Goal: Task Accomplishment & Management: Complete application form

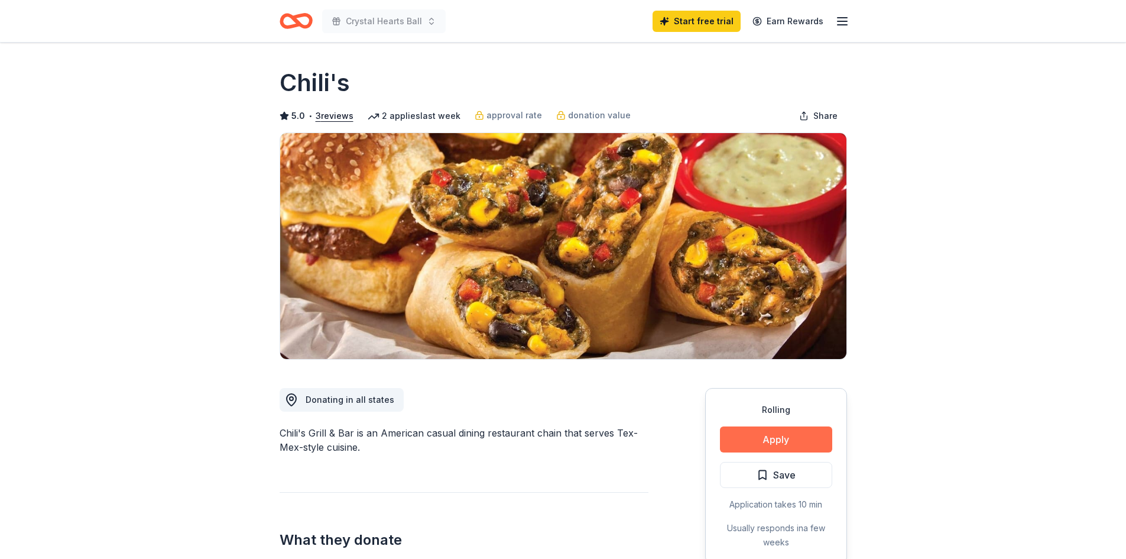
click at [768, 436] on button "Apply" at bounding box center [776, 439] width 112 height 26
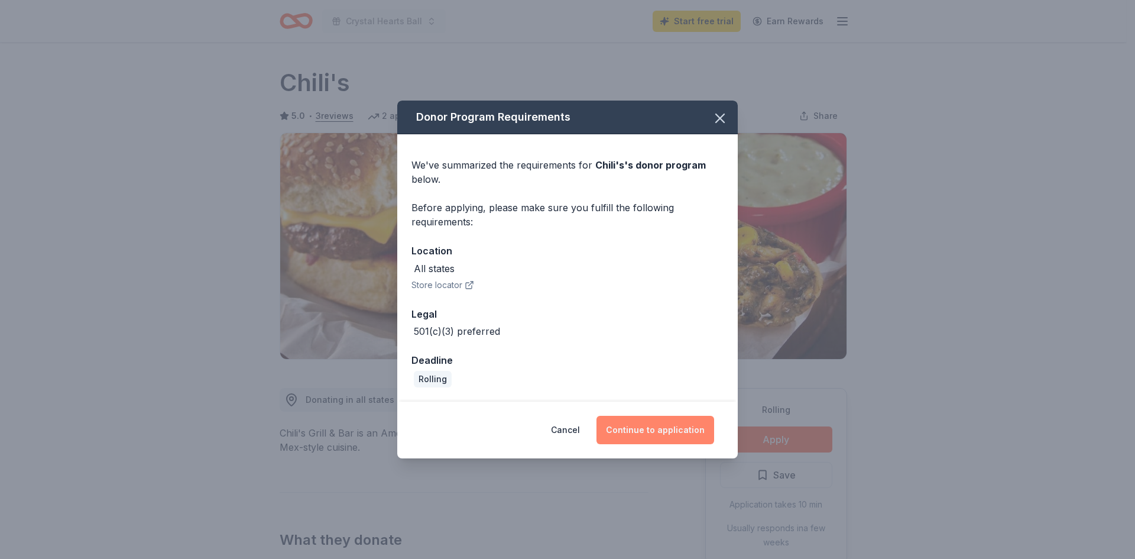
click at [637, 436] on button "Continue to application" at bounding box center [655, 429] width 118 height 28
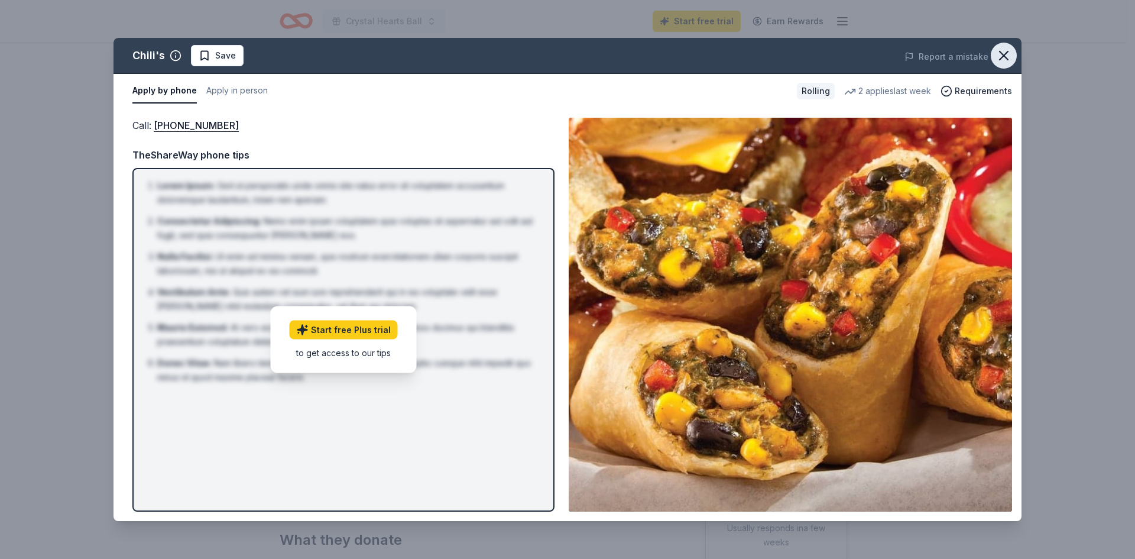
click at [995, 61] on button "button" at bounding box center [1004, 56] width 26 height 26
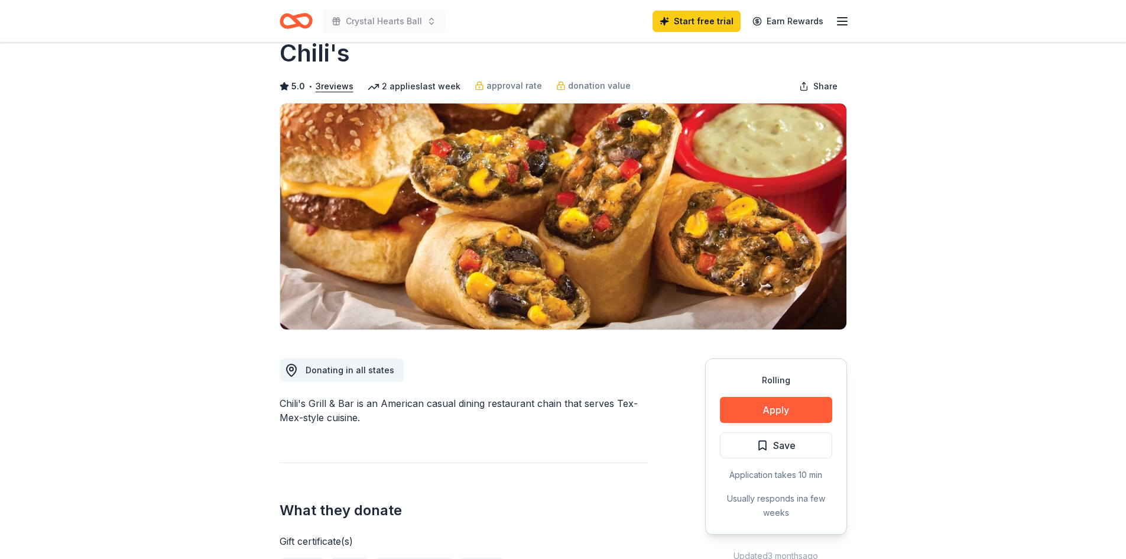
scroll to position [59, 0]
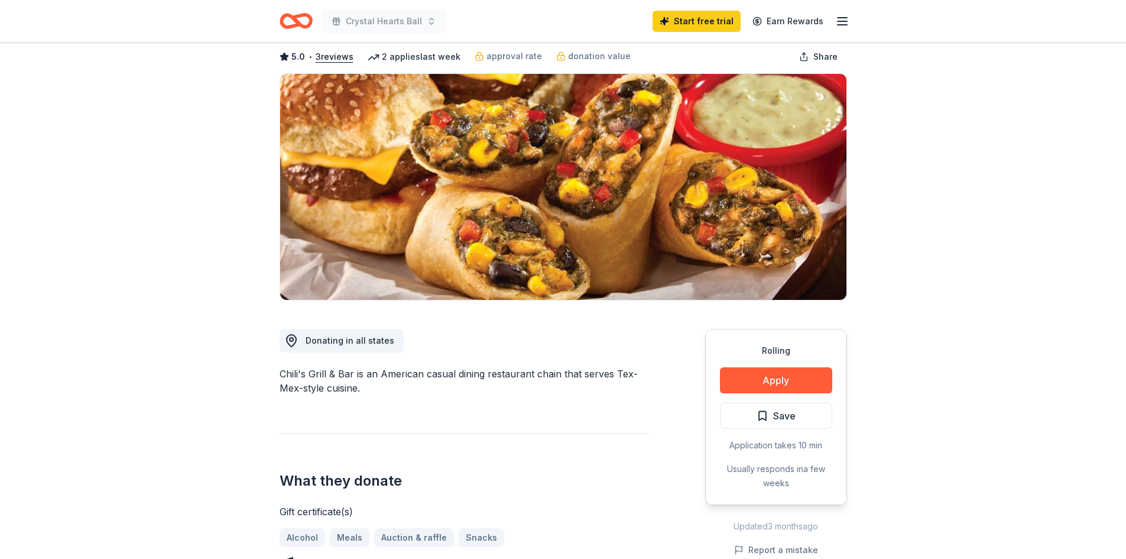
click at [835, 21] on icon "button" at bounding box center [842, 21] width 14 height 14
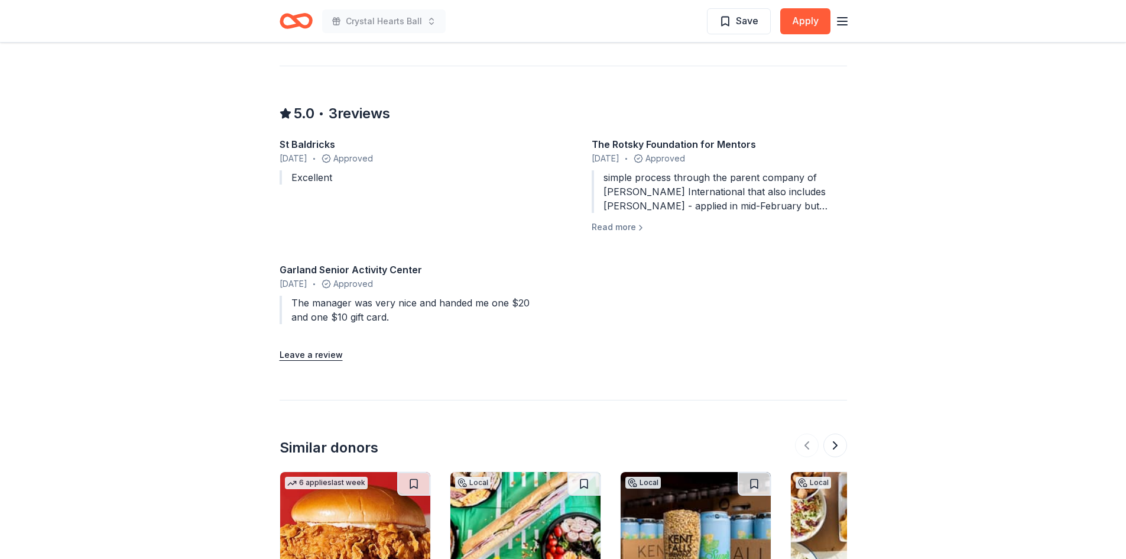
scroll to position [1326, 0]
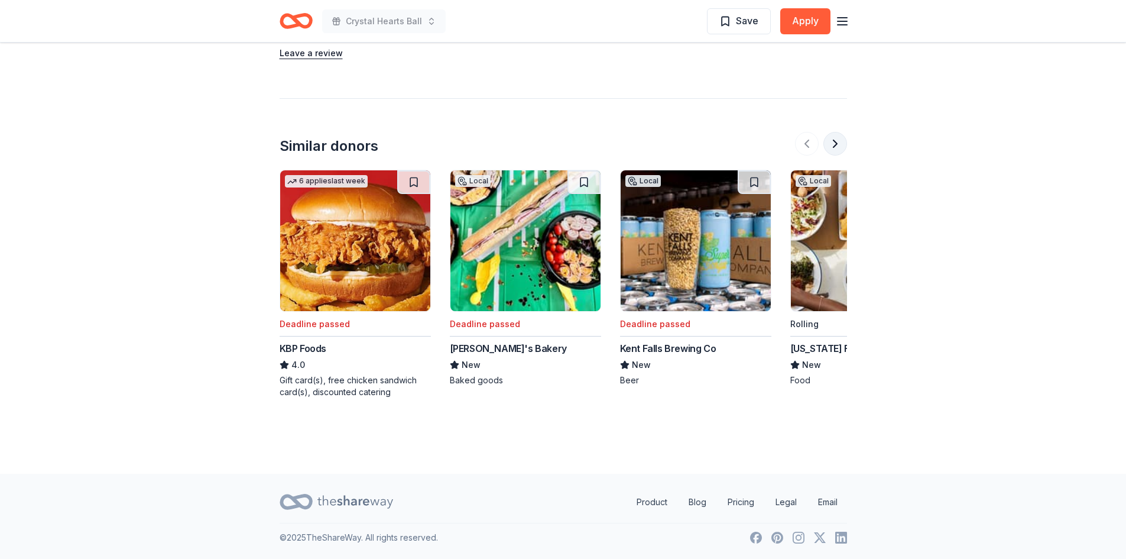
click at [834, 143] on button at bounding box center [835, 144] width 24 height 24
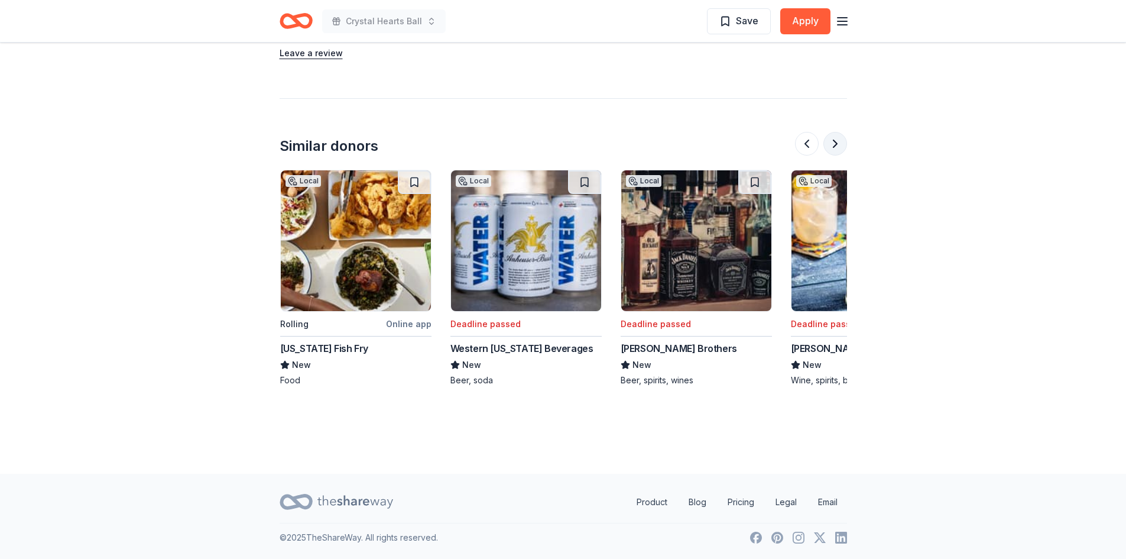
scroll to position [0, 511]
click at [833, 143] on button at bounding box center [835, 144] width 24 height 24
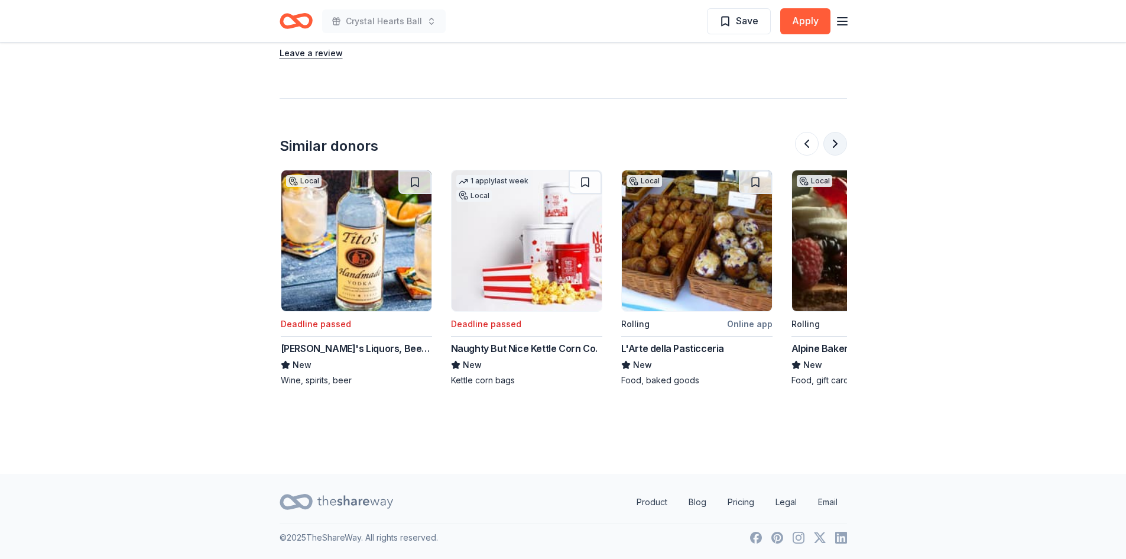
scroll to position [0, 1021]
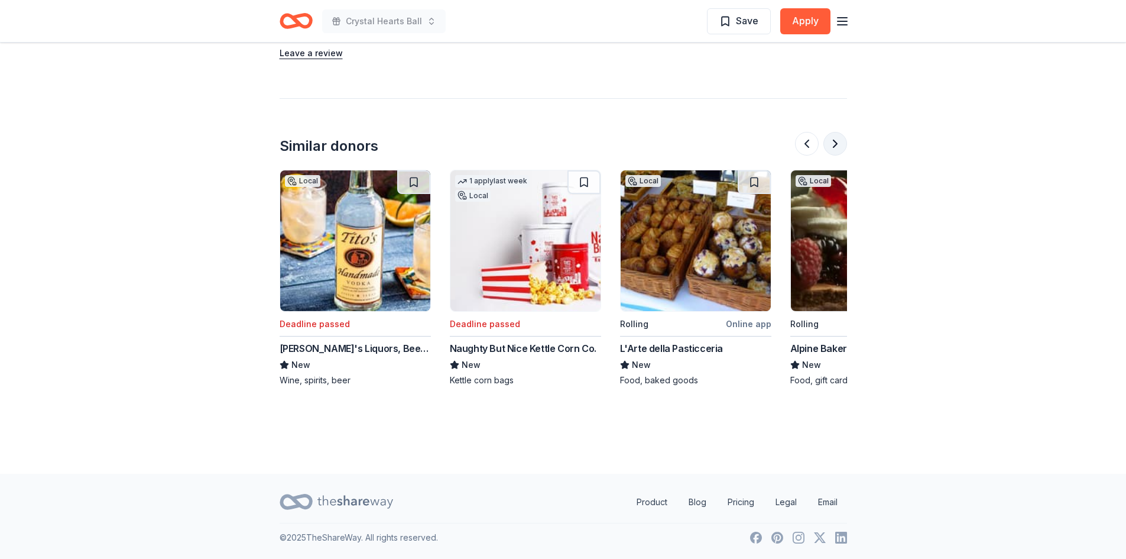
click at [833, 143] on button at bounding box center [835, 144] width 24 height 24
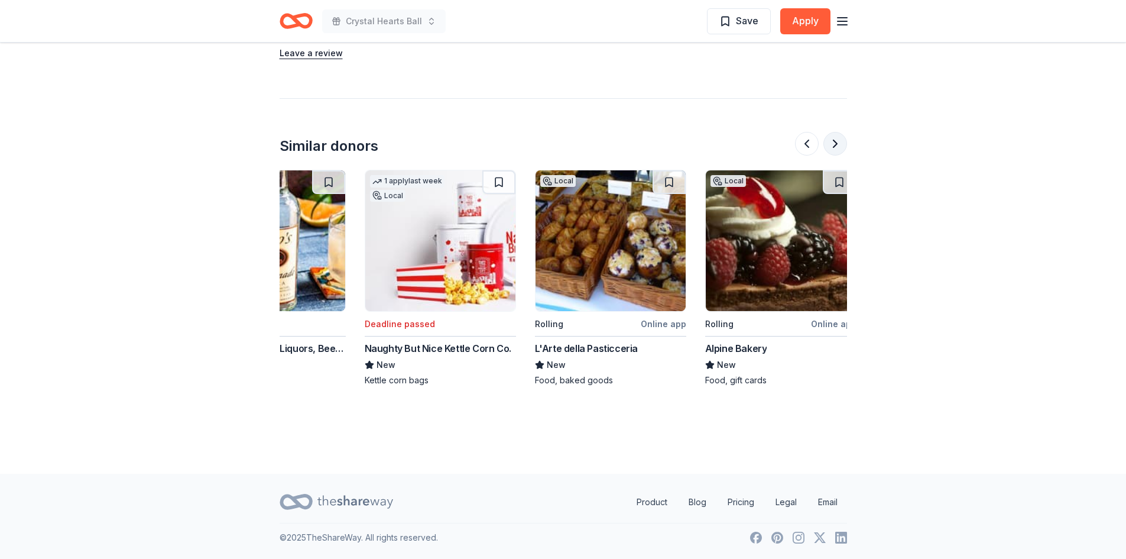
scroll to position [0, 1116]
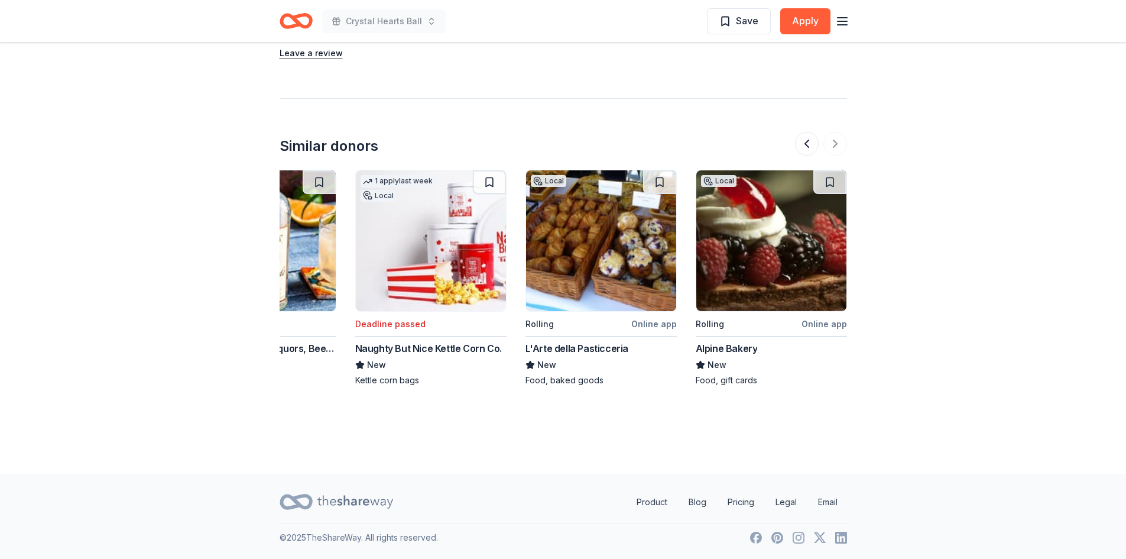
click at [833, 144] on div at bounding box center [821, 144] width 52 height 24
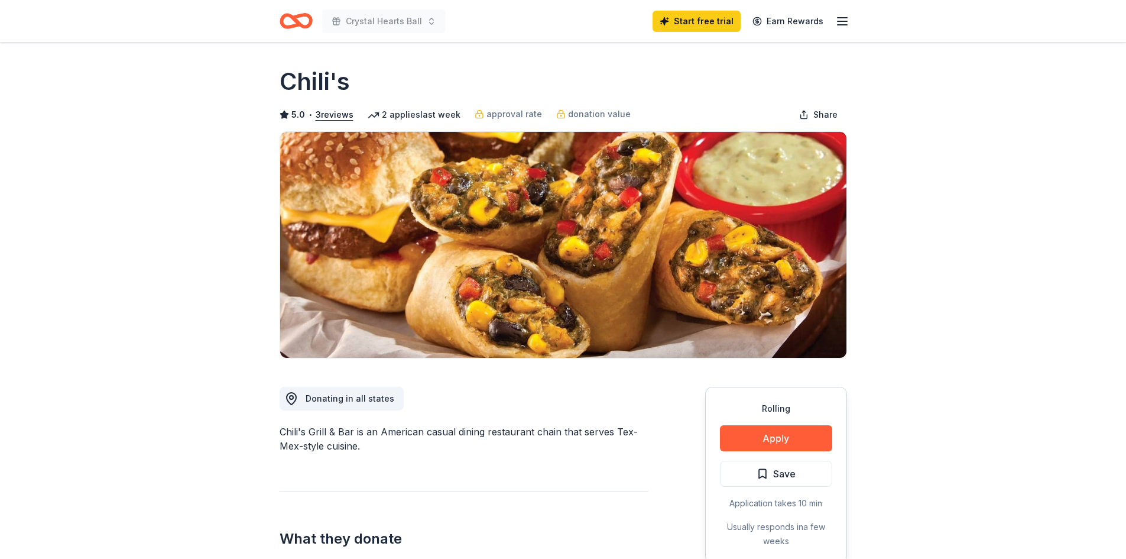
scroll to position [0, 0]
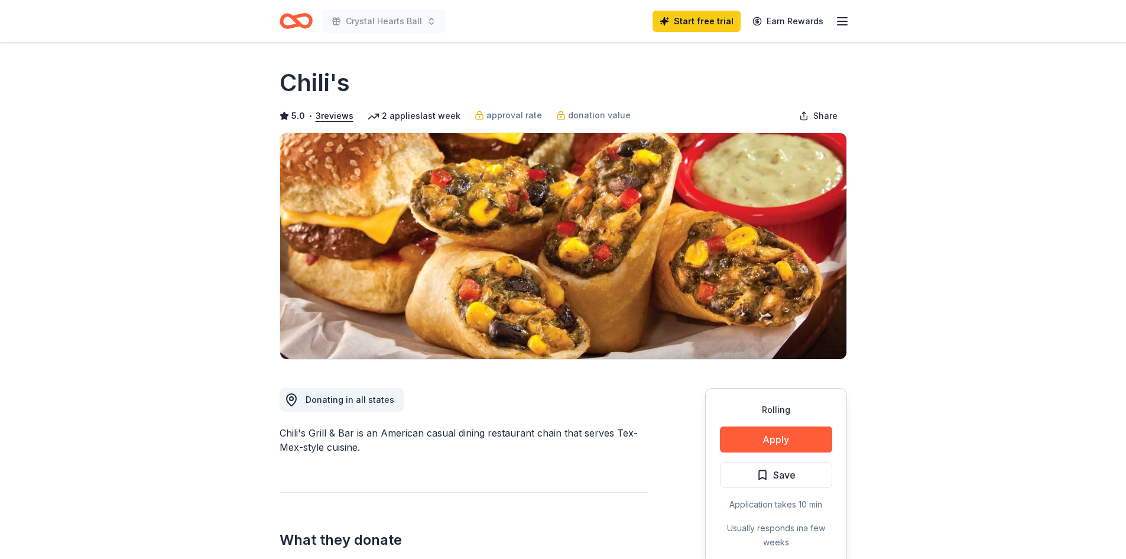
click at [843, 21] on line "button" at bounding box center [841, 21] width 9 height 0
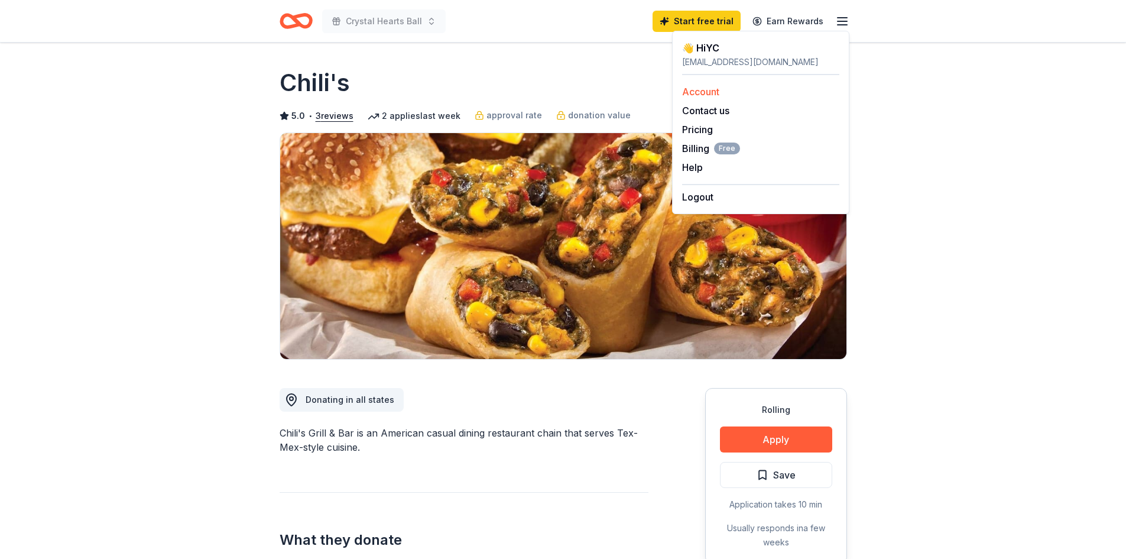
click at [691, 90] on link "Account" at bounding box center [700, 92] width 37 height 12
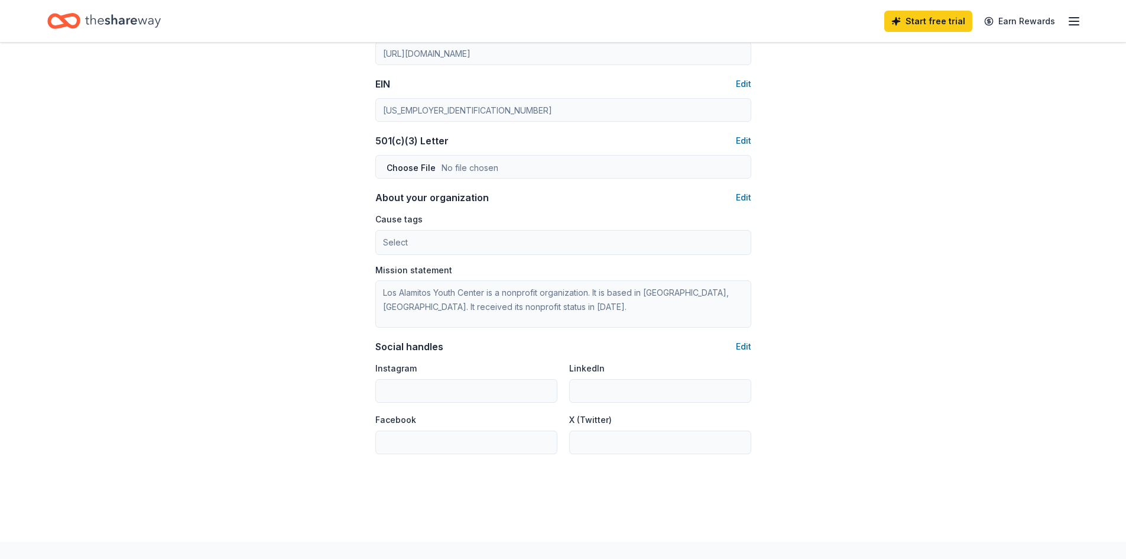
scroll to position [586, 0]
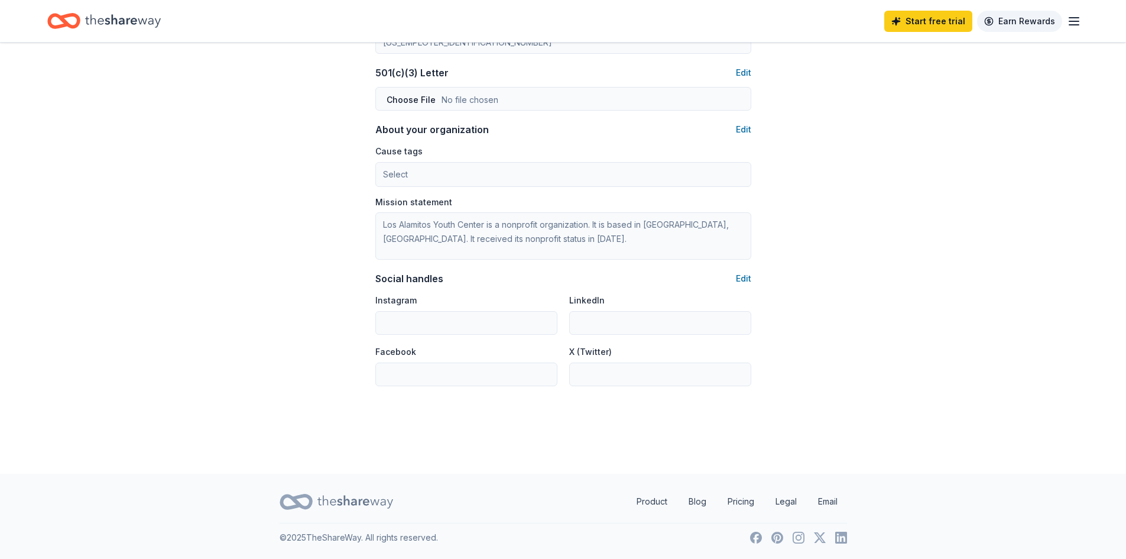
click at [1046, 19] on link "Earn Rewards" at bounding box center [1019, 21] width 85 height 21
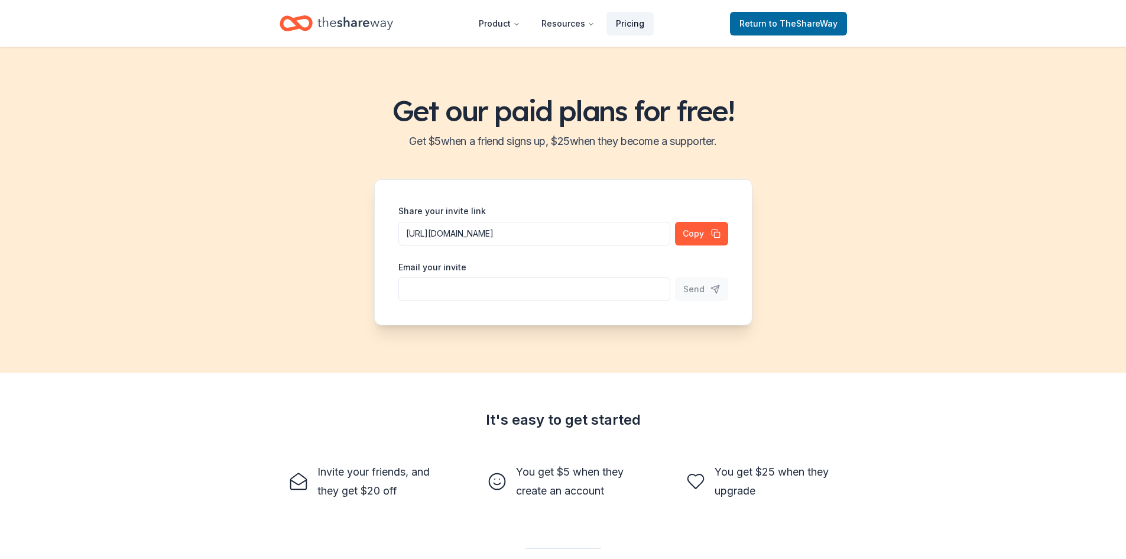
click at [616, 25] on link "Pricing" at bounding box center [629, 24] width 47 height 24
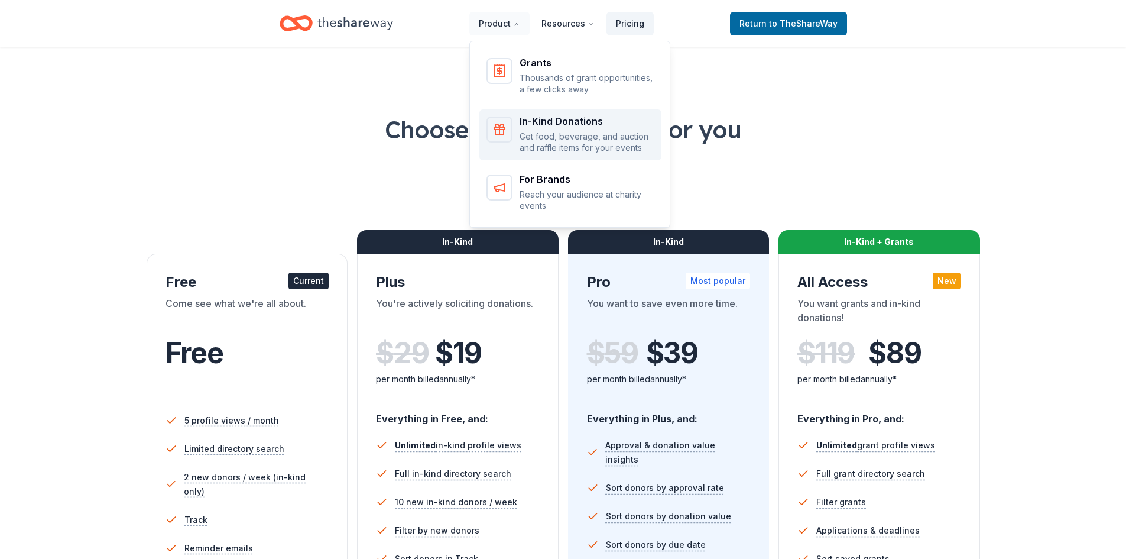
click at [507, 122] on icon "Main" at bounding box center [499, 129] width 14 height 14
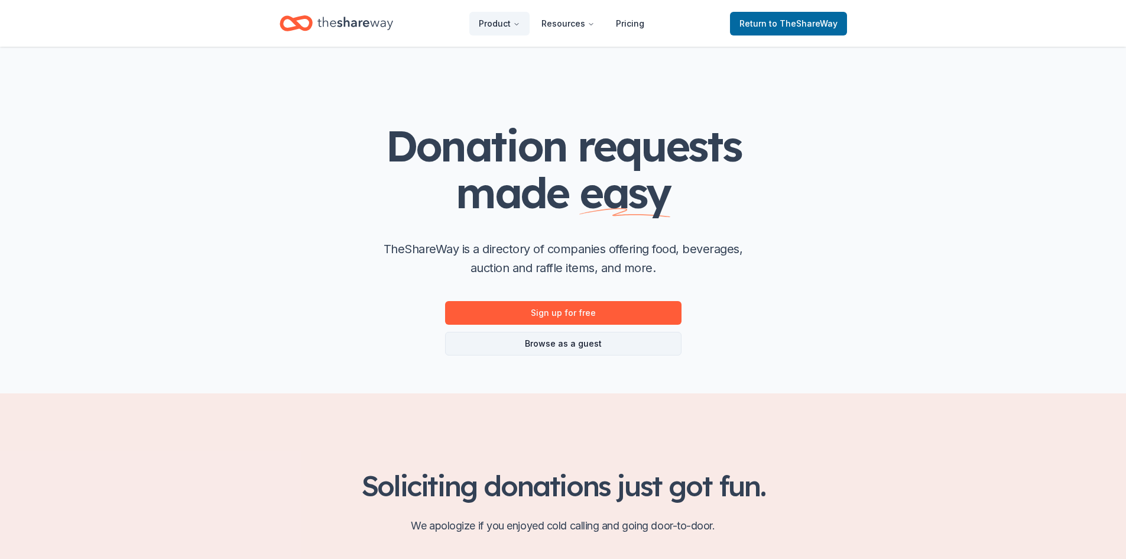
drag, startPoint x: 611, startPoint y: 346, endPoint x: 599, endPoint y: 340, distance: 14.0
click at [599, 340] on link "Browse as a guest" at bounding box center [563, 344] width 236 height 24
click at [595, 339] on link "Browse as a guest" at bounding box center [563, 344] width 236 height 24
click at [527, 349] on link "Browse as a guest" at bounding box center [563, 344] width 236 height 24
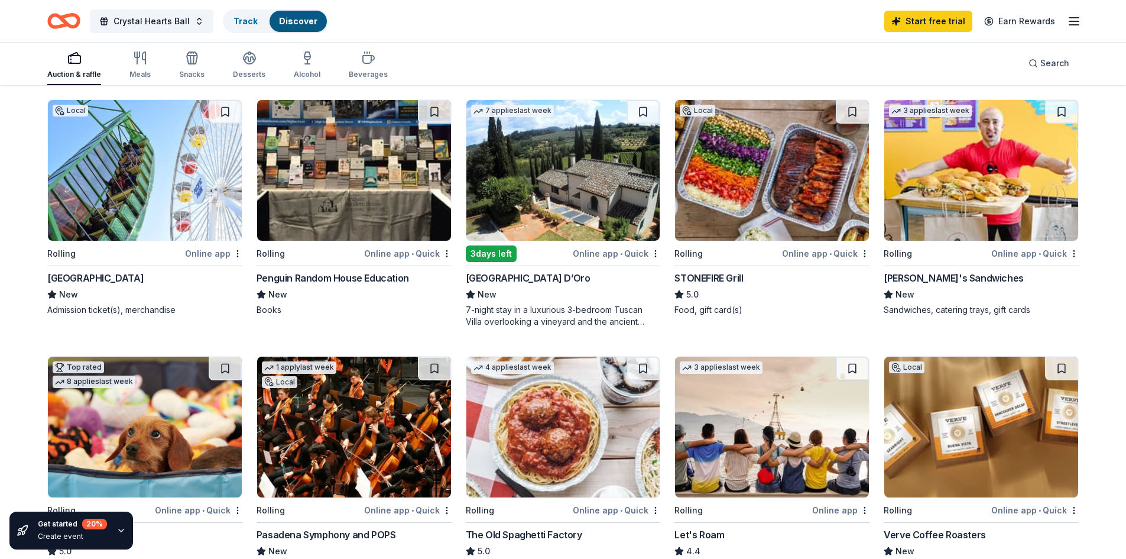
scroll to position [177, 0]
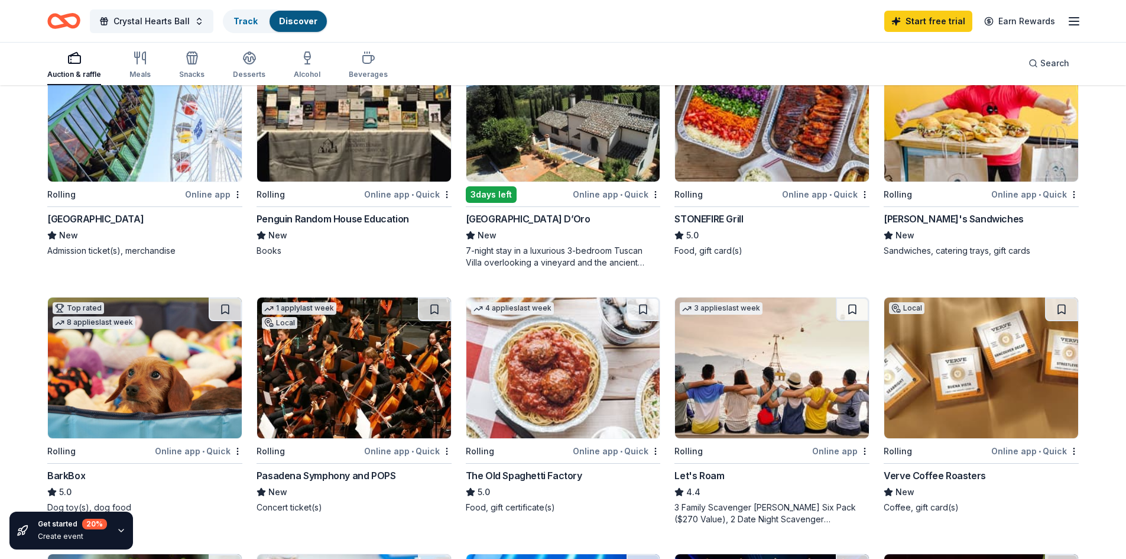
click at [967, 140] on img at bounding box center [981, 111] width 194 height 141
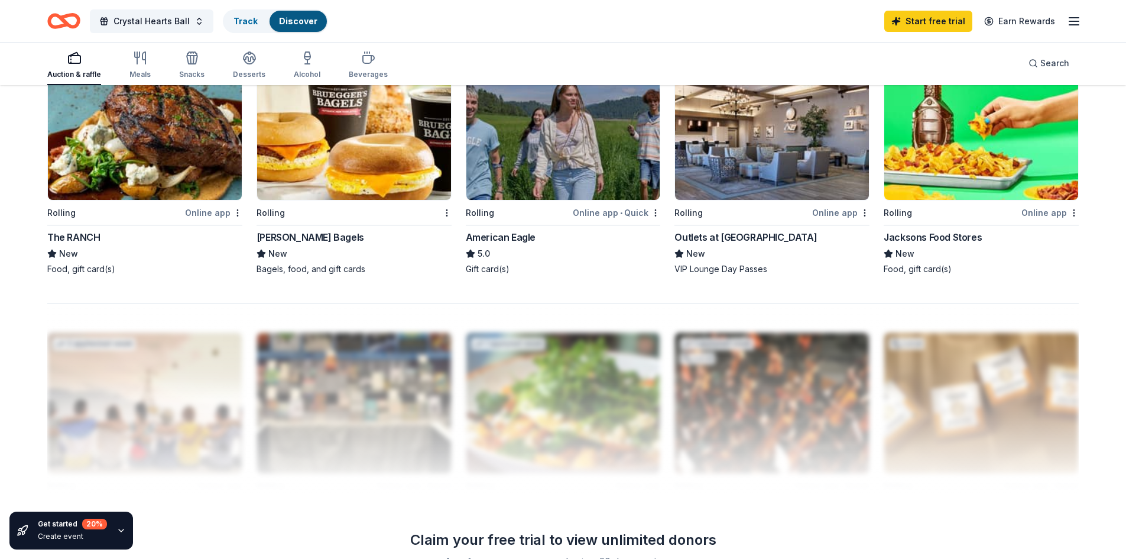
scroll to position [946, 0]
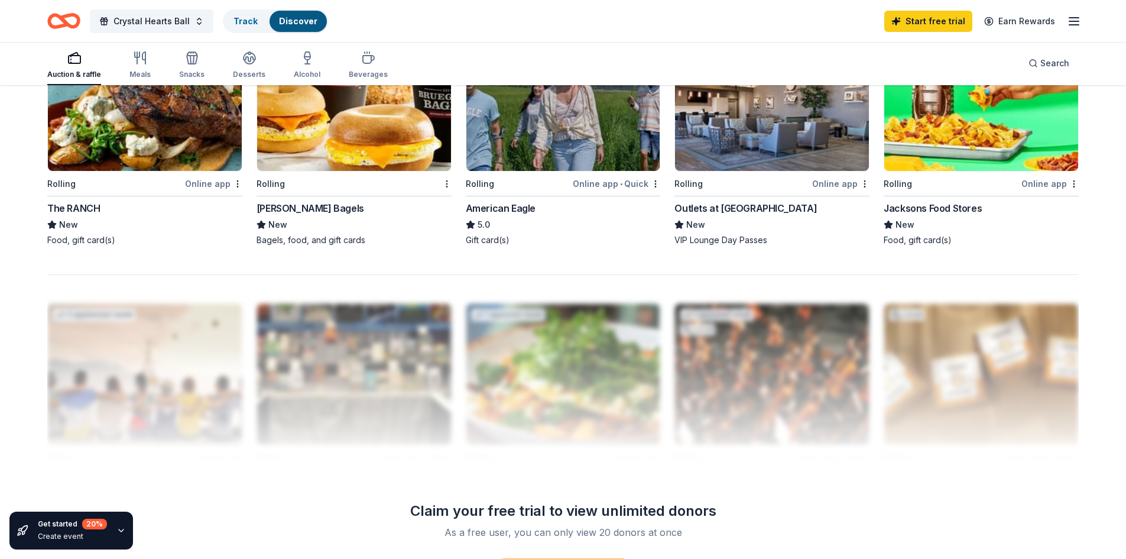
click at [109, 158] on img at bounding box center [145, 100] width 194 height 141
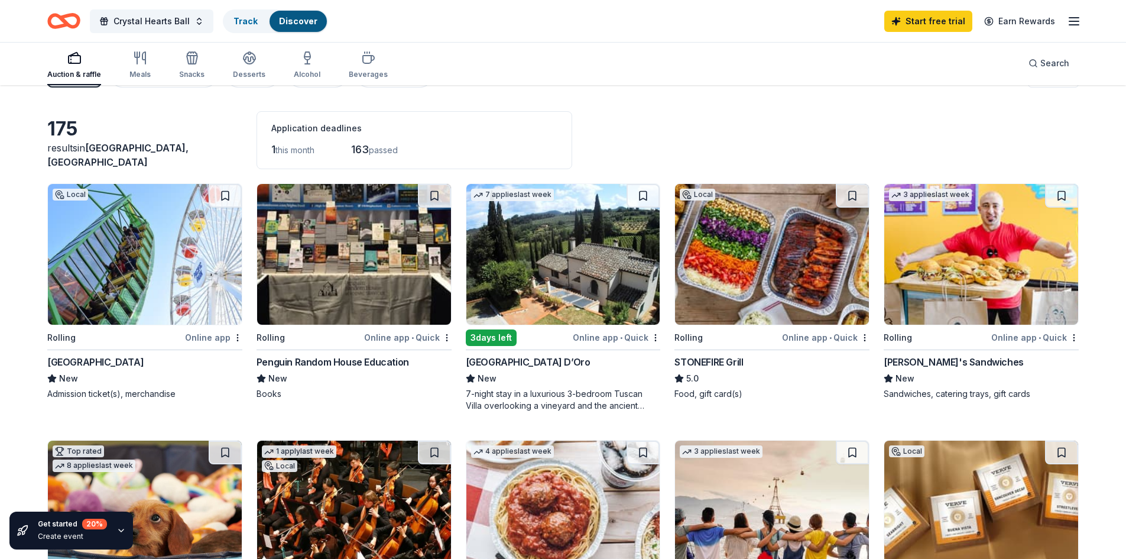
scroll to position [0, 0]
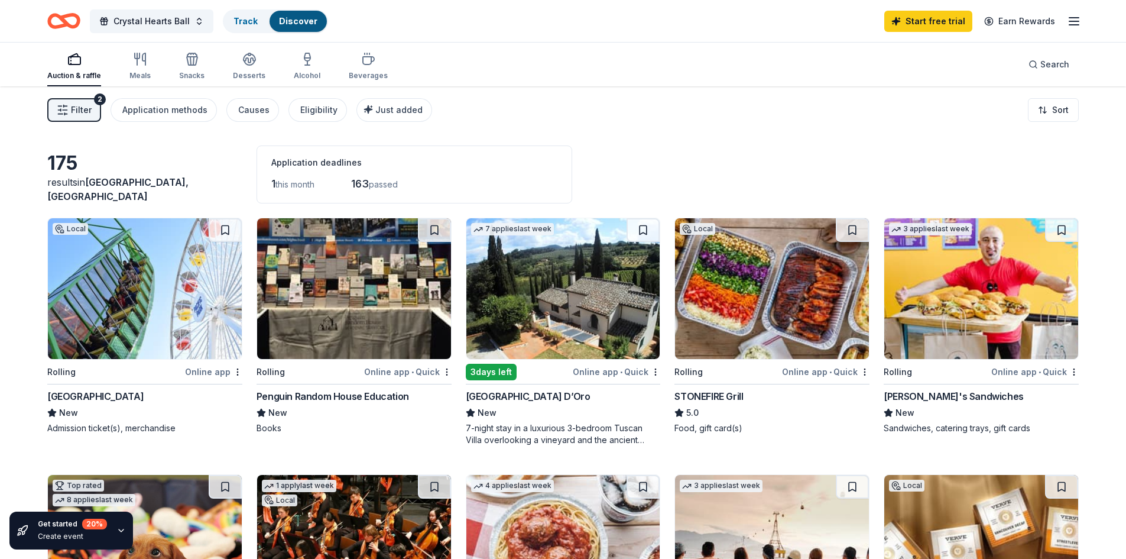
click at [274, 165] on div "Application deadlines" at bounding box center [414, 162] width 286 height 14
drag, startPoint x: 276, startPoint y: 181, endPoint x: 412, endPoint y: 199, distance: 137.0
click at [412, 199] on div "Application deadlines 1 this month 163 passed" at bounding box center [415, 174] width 316 height 58
drag, startPoint x: 371, startPoint y: 159, endPoint x: 219, endPoint y: 138, distance: 153.3
click at [283, 168] on div "Application deadlines" at bounding box center [414, 162] width 286 height 14
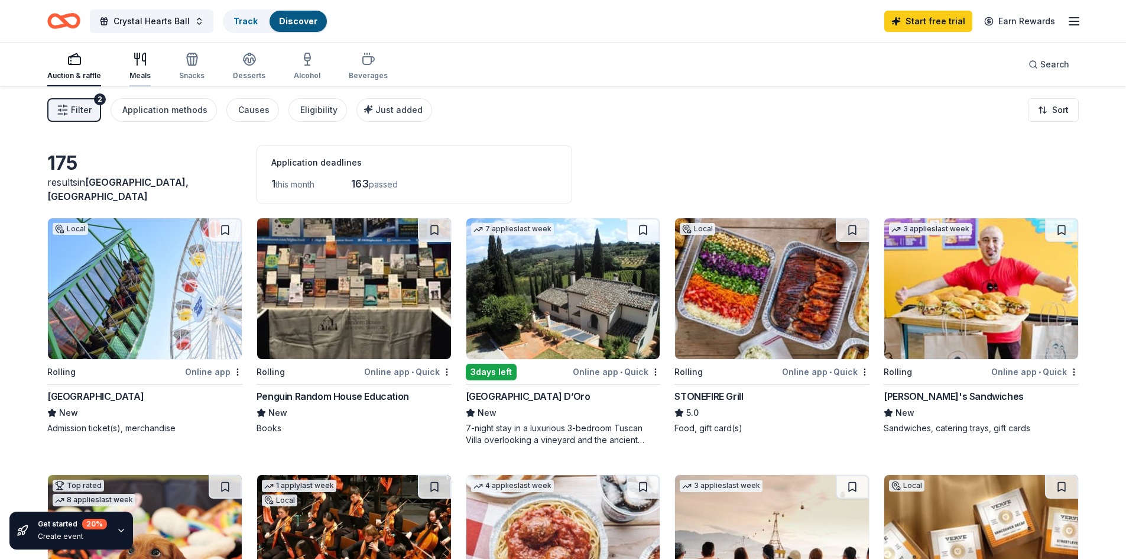
click at [141, 52] on icon "button" at bounding box center [140, 59] width 14 height 14
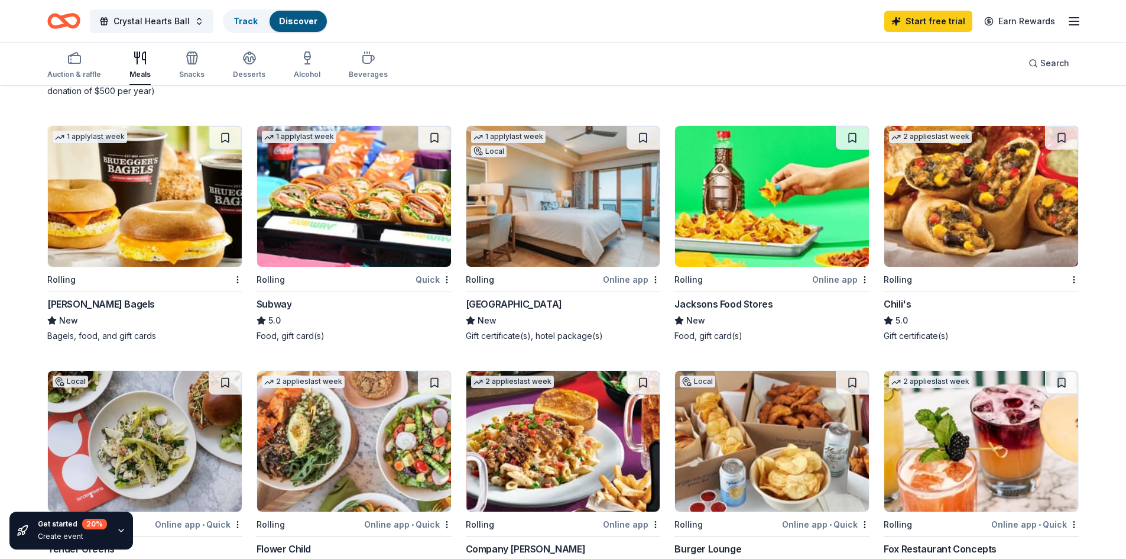
scroll to position [591, 0]
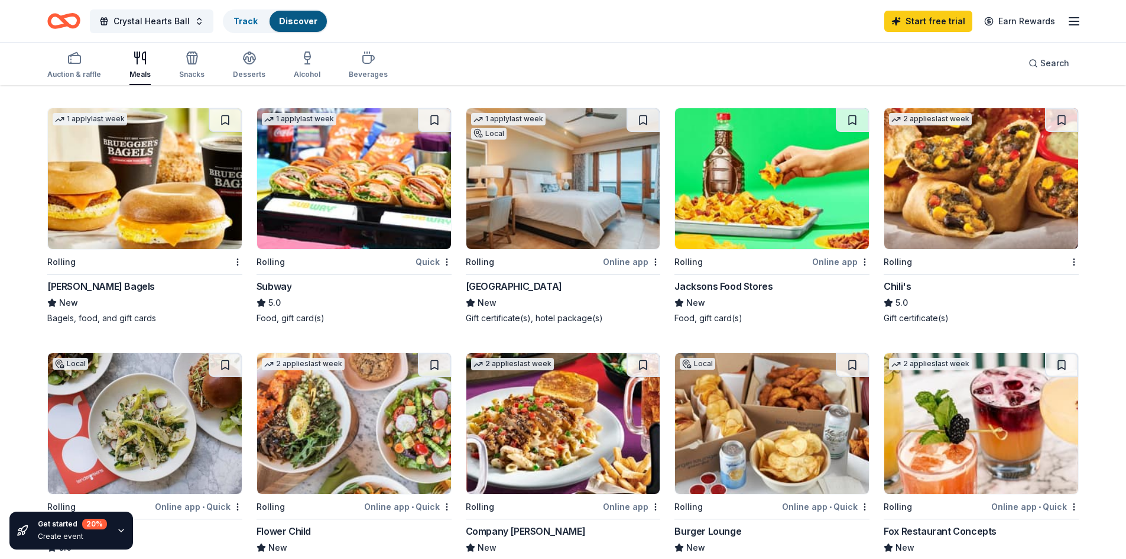
drag, startPoint x: 638, startPoint y: 176, endPoint x: 592, endPoint y: 199, distance: 51.0
drag, startPoint x: 592, startPoint y: 199, endPoint x: 27, endPoint y: 211, distance: 565.7
click at [27, 211] on div "55 results in Los Alamitos, CA Local Rolling Online app • Quick STONEFIRE Grill…" at bounding box center [563, 283] width 1126 height 1576
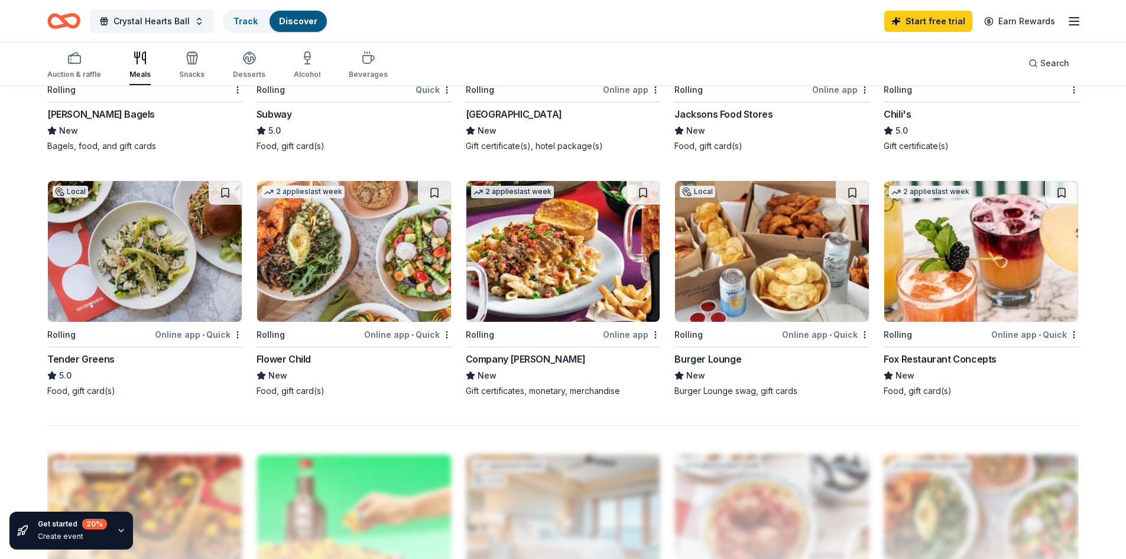
scroll to position [827, 0]
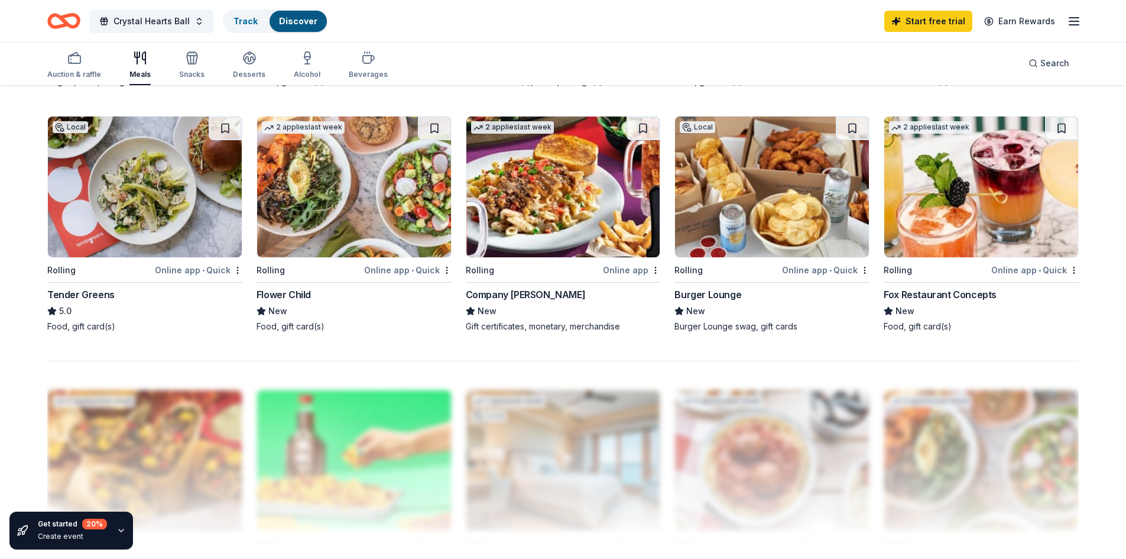
click at [843, 187] on img at bounding box center [772, 186] width 194 height 141
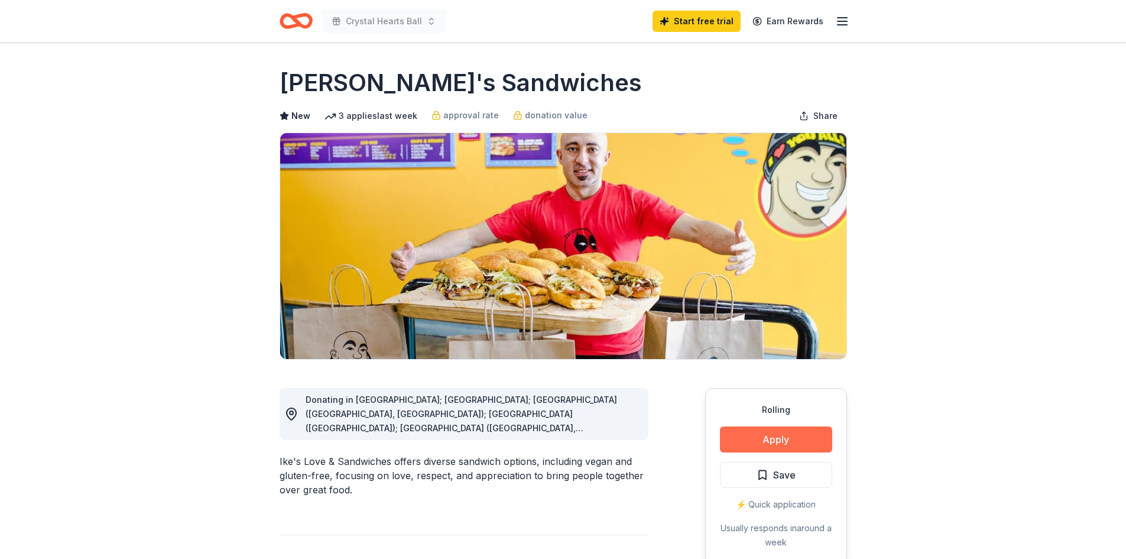
click at [818, 430] on button "Apply" at bounding box center [776, 439] width 112 height 26
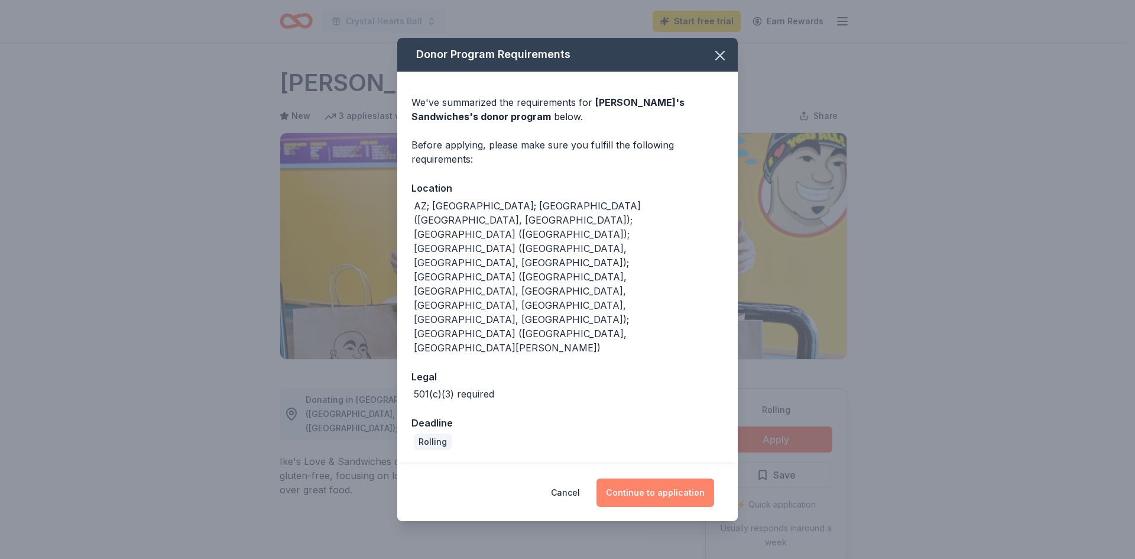
click at [671, 478] on button "Continue to application" at bounding box center [655, 492] width 118 height 28
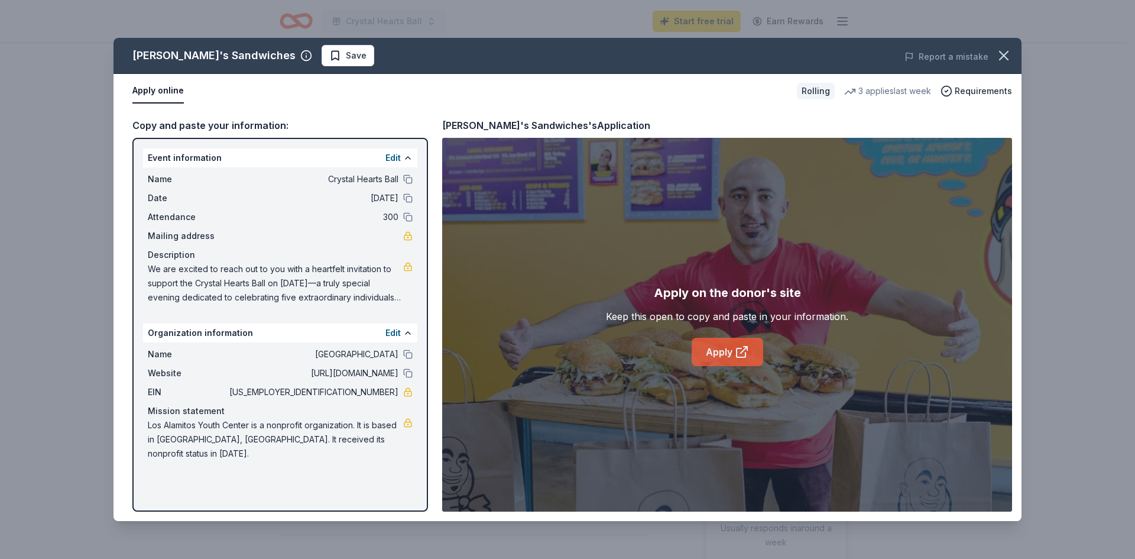
click at [710, 345] on link "Apply" at bounding box center [727, 351] width 72 height 28
click at [1000, 54] on icon "button" at bounding box center [1003, 55] width 17 height 17
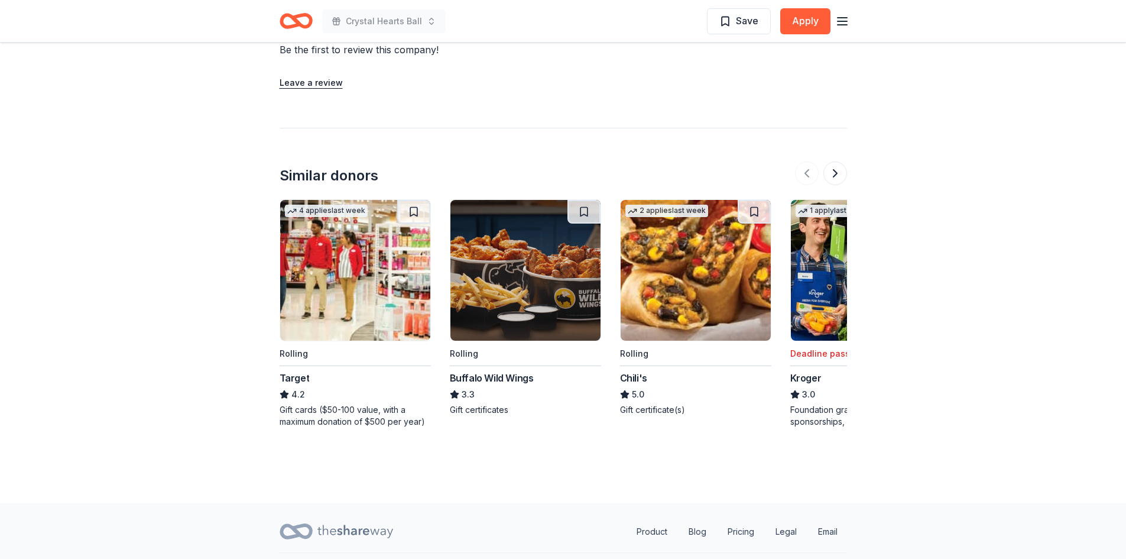
scroll to position [1182, 0]
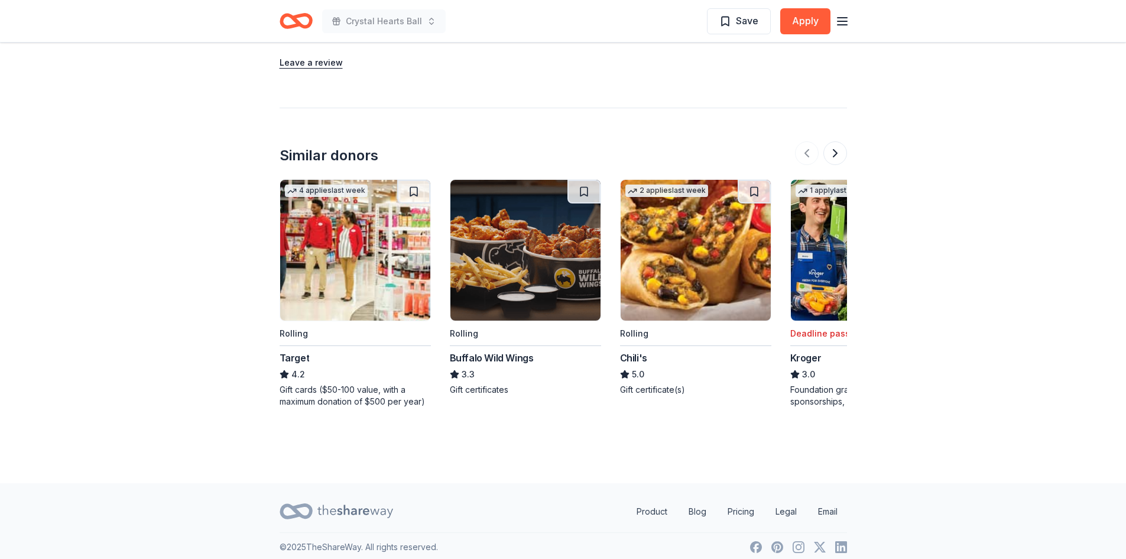
click at [559, 292] on img at bounding box center [525, 250] width 150 height 141
click at [832, 150] on button at bounding box center [835, 153] width 24 height 24
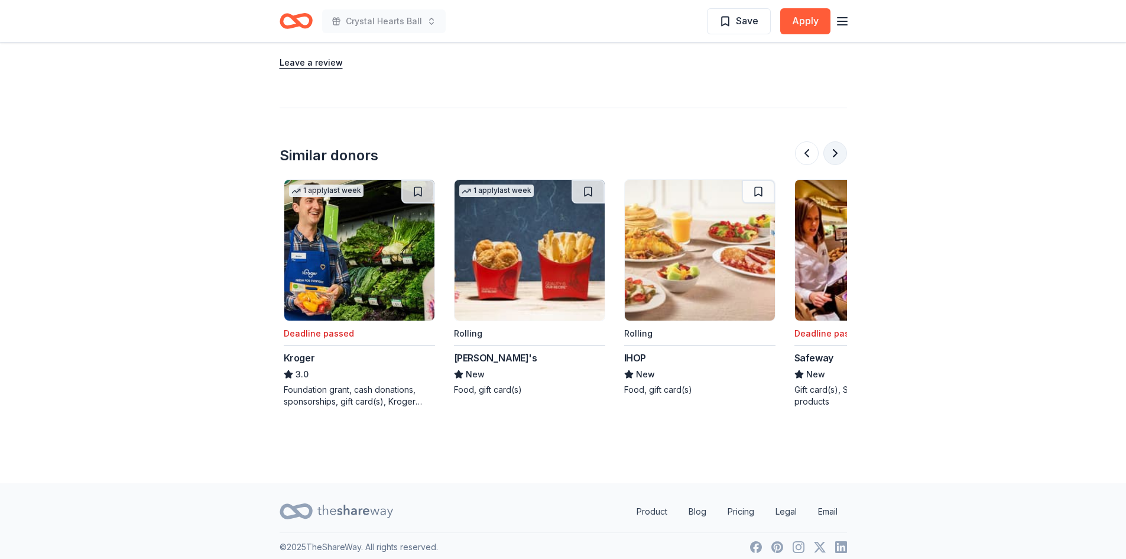
scroll to position [0, 511]
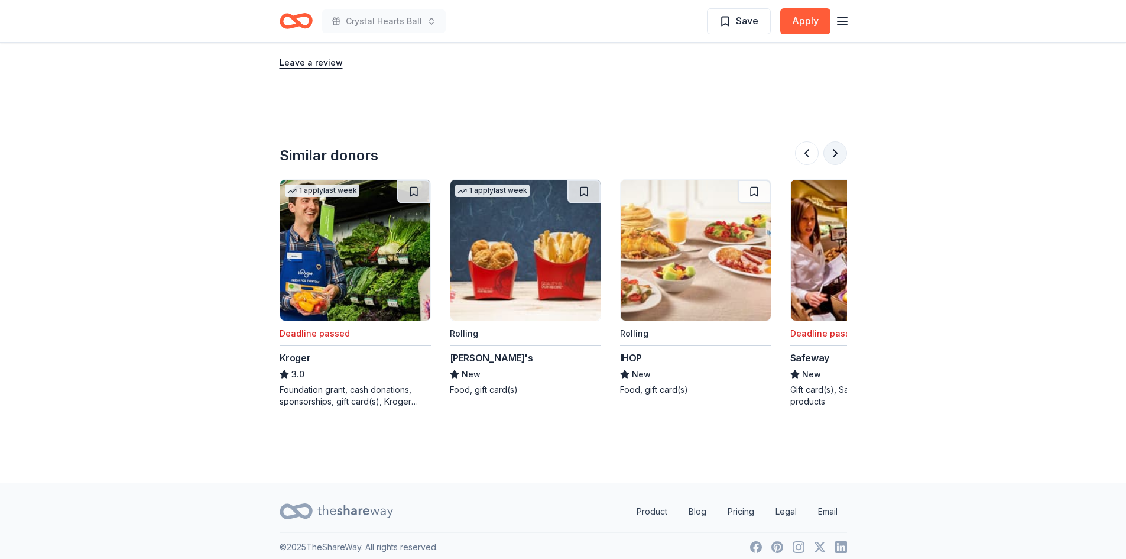
click at [839, 154] on button at bounding box center [835, 153] width 24 height 24
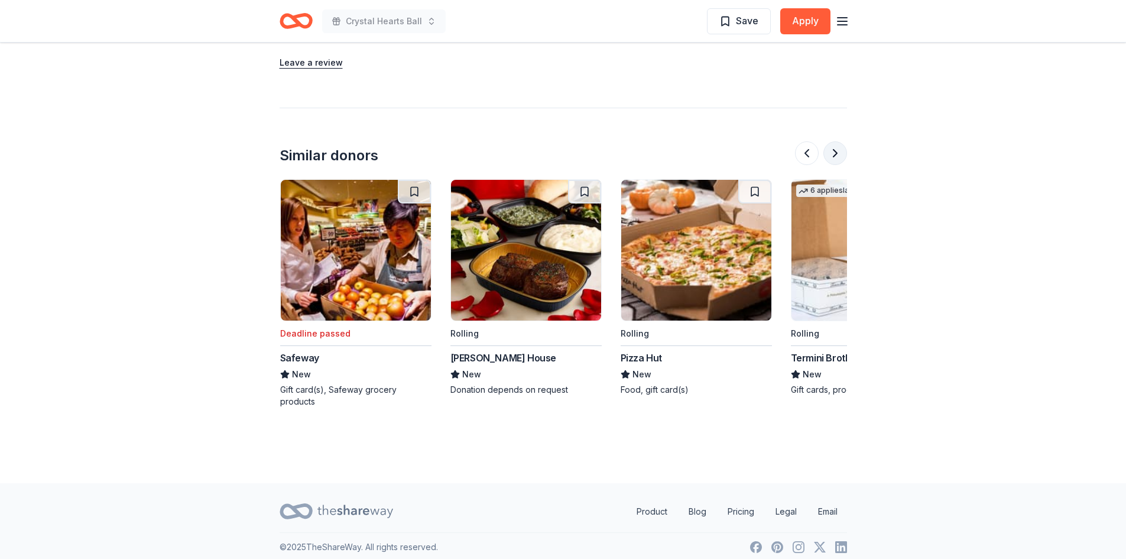
scroll to position [0, 1021]
click at [832, 148] on button at bounding box center [835, 153] width 24 height 24
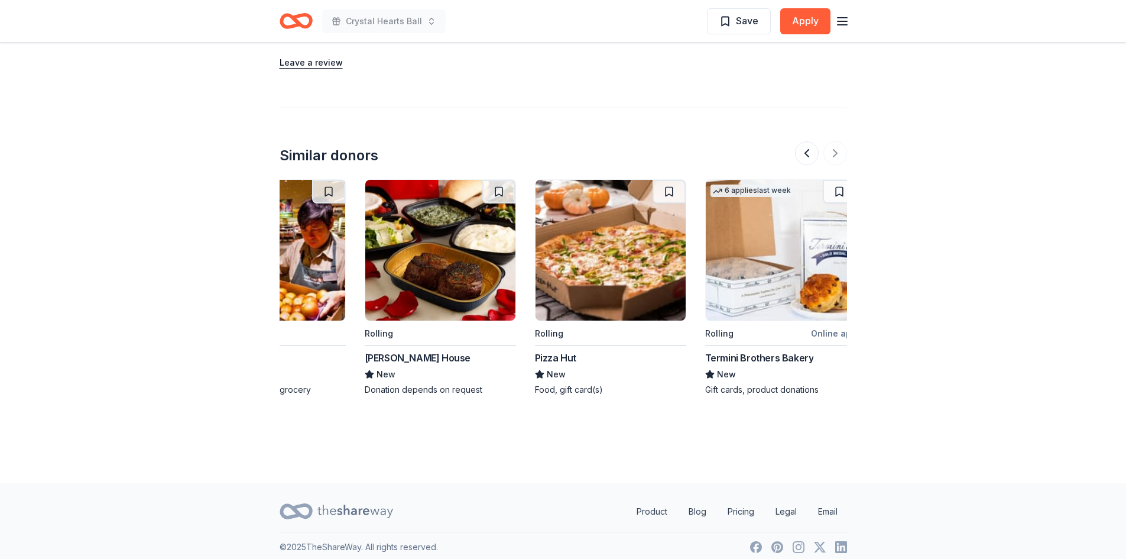
scroll to position [0, 1116]
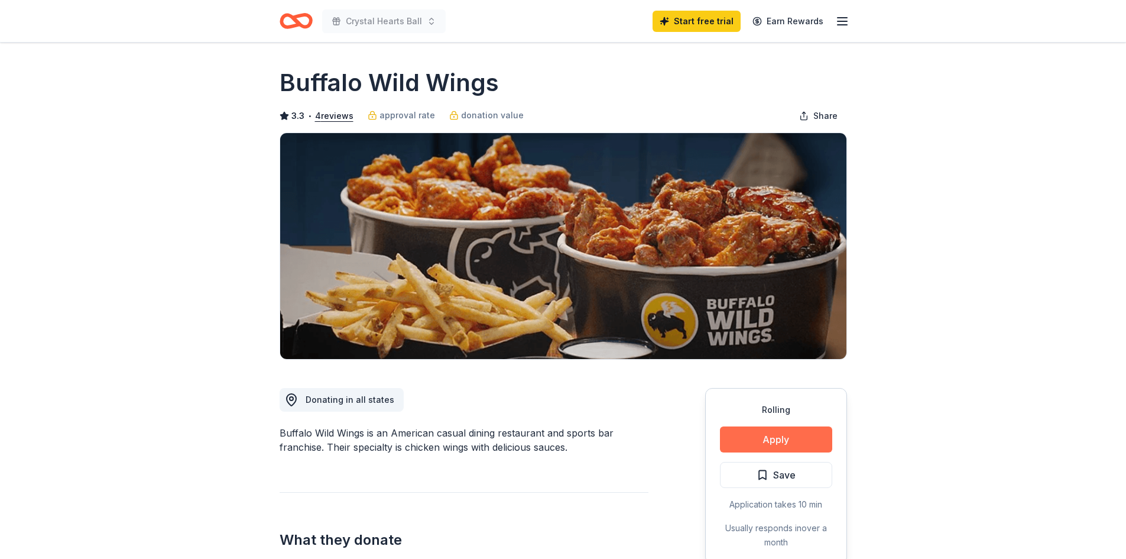
click at [741, 446] on button "Apply" at bounding box center [776, 439] width 112 height 26
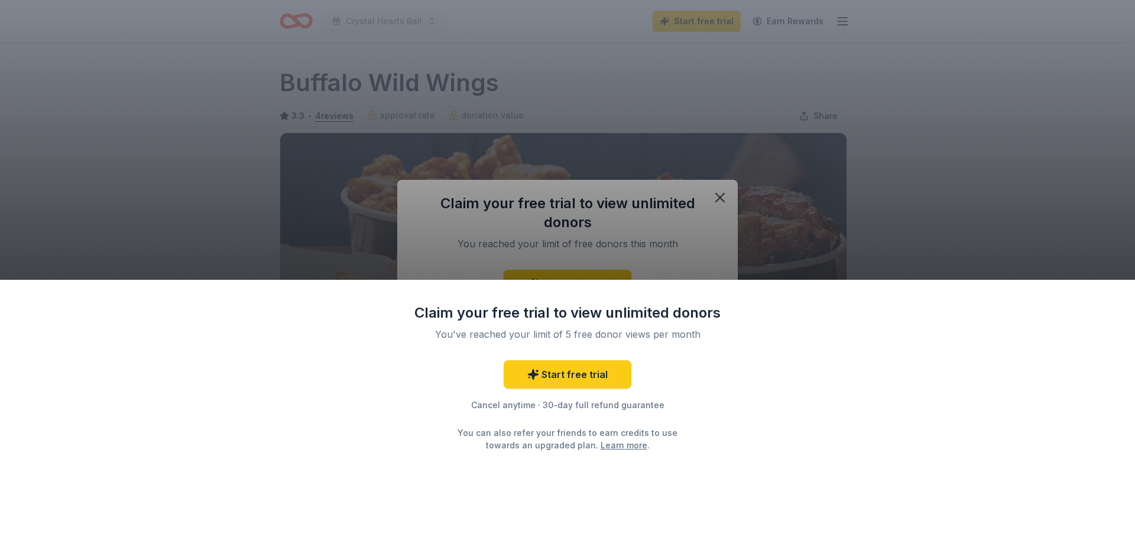
click at [710, 195] on div "Claim your free trial to view unlimited donors You've reached your limit of 5 f…" at bounding box center [567, 279] width 1135 height 559
click at [512, 407] on div "Cancel anytime · 30-day full refund guarantee" at bounding box center [567, 405] width 307 height 14
click at [513, 404] on div "Cancel anytime · 30-day full refund guarantee" at bounding box center [567, 405] width 307 height 14
click at [565, 449] on div "You can also refer your friends to earn credits to use towards an upgraded plan…" at bounding box center [567, 438] width 241 height 25
click at [724, 148] on div "Claim your free trial to view unlimited donors You've reached your limit of 5 f…" at bounding box center [567, 279] width 1135 height 559
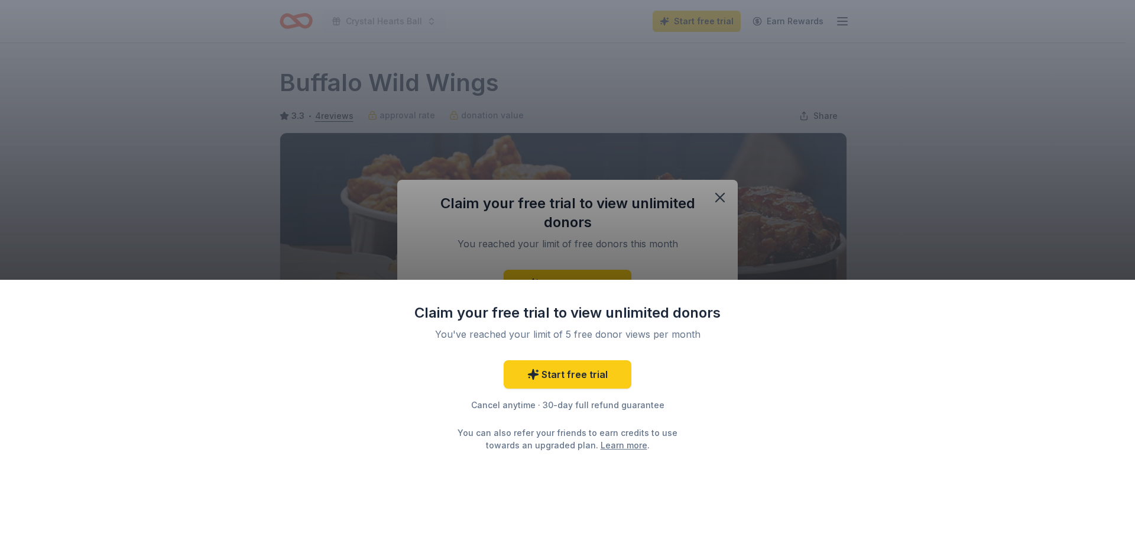
click at [139, 239] on div "Claim your free trial to view unlimited donors You've reached your limit of 5 f…" at bounding box center [567, 279] width 1135 height 559
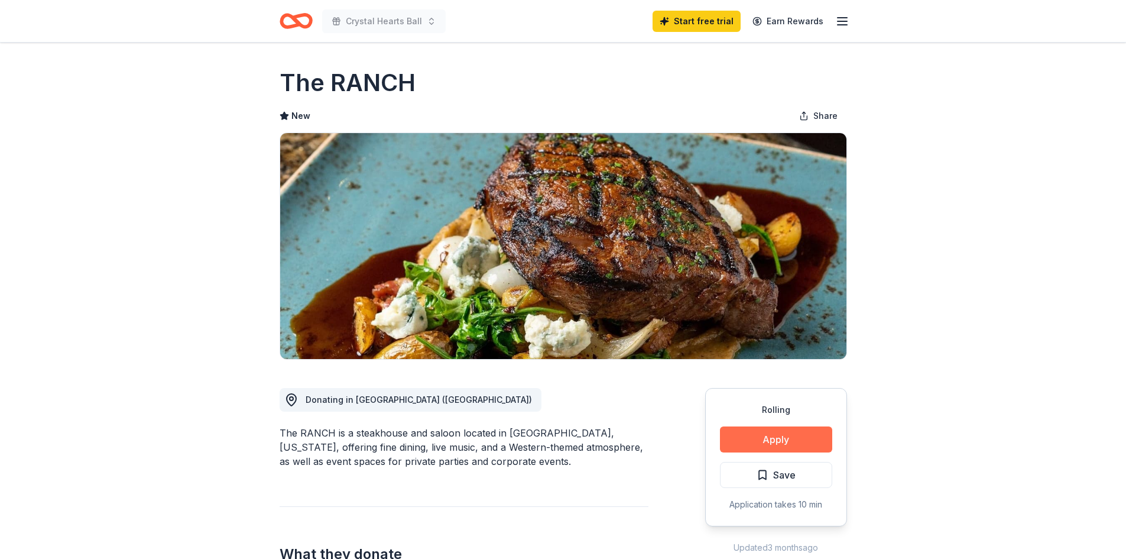
click at [762, 431] on button "Apply" at bounding box center [776, 439] width 112 height 26
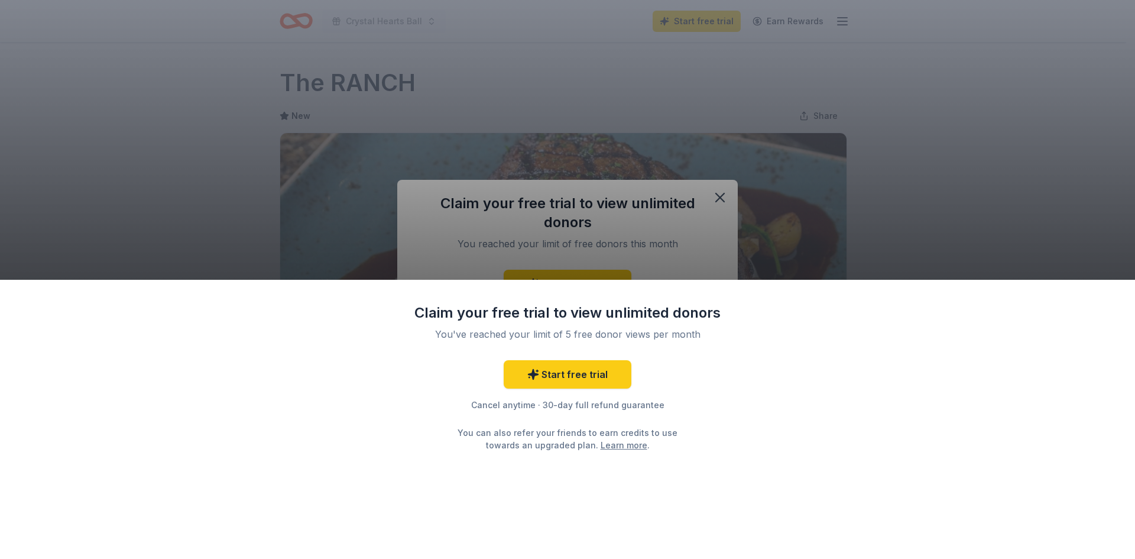
drag, startPoint x: 729, startPoint y: 229, endPoint x: 720, endPoint y: 210, distance: 20.9
click at [726, 223] on div "Claim your free trial to view unlimited donors You've reached your limit of 5 f…" at bounding box center [567, 279] width 1135 height 559
click at [717, 191] on div "Claim your free trial to view unlimited donors You've reached your limit of 5 f…" at bounding box center [567, 279] width 1135 height 559
